Goal: Communication & Community: Answer question/provide support

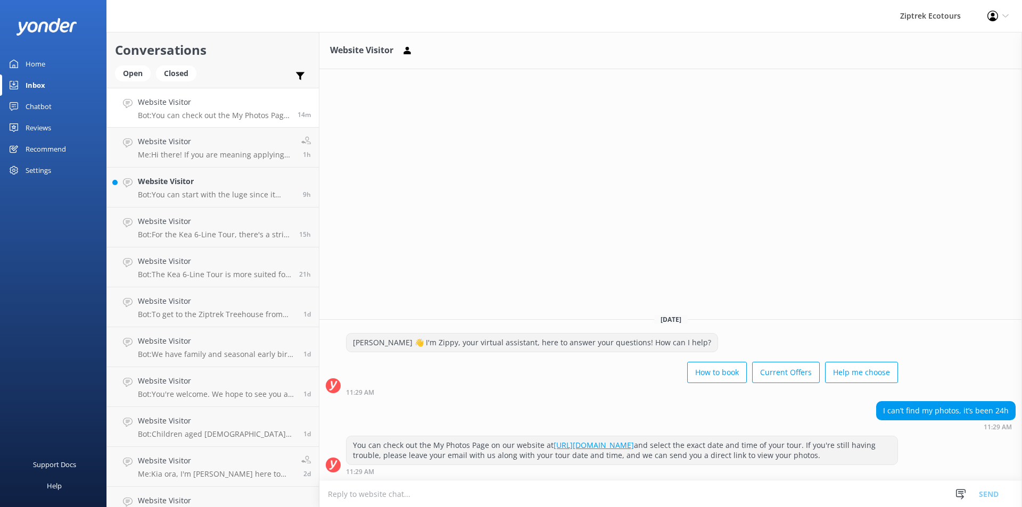
click at [411, 495] on textarea at bounding box center [670, 494] width 703 height 26
drag, startPoint x: 436, startPoint y: 495, endPoint x: 422, endPoint y: 495, distance: 14.4
click at [422, 495] on textarea "Hi there! unfortunately we have had some technical difficulties with our cameras" at bounding box center [670, 494] width 703 height 27
click at [590, 489] on textarea "Hi there! unfortunately we had some technical difficulties with our cameras" at bounding box center [670, 494] width 703 height 27
click at [594, 493] on textarea "Hi there! unfortunately we had some technical difficulties with our cameras" at bounding box center [670, 494] width 703 height 27
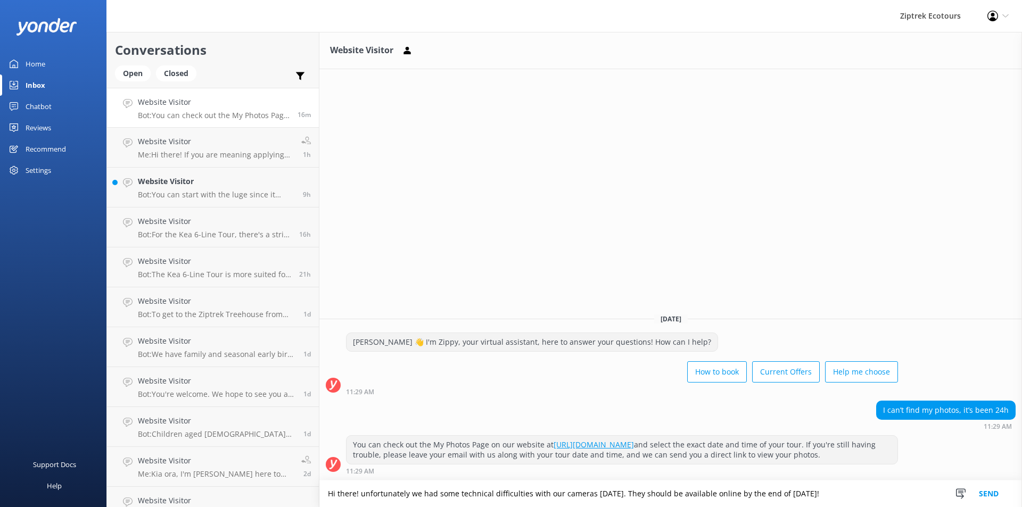
click at [629, 492] on textarea "Hi there! unfortunately we had some technical difficulties with our cameras [DA…" at bounding box center [670, 494] width 703 height 27
type textarea "Hi there! unfortunately we had some technical difficulties with our cameras [DA…"
click at [991, 488] on button "Send" at bounding box center [989, 494] width 40 height 27
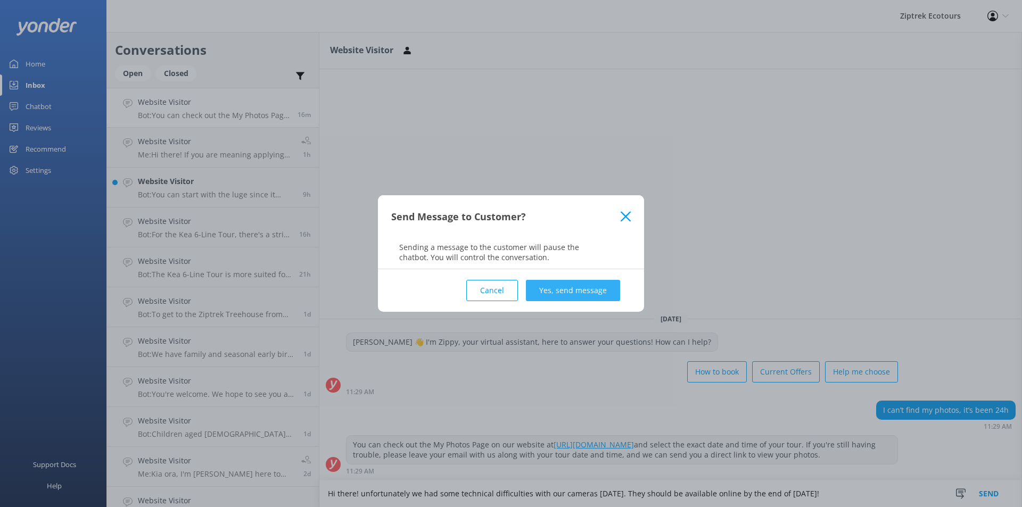
click at [586, 293] on button "Yes, send message" at bounding box center [573, 290] width 94 height 21
